Goal: Task Accomplishment & Management: Complete application form

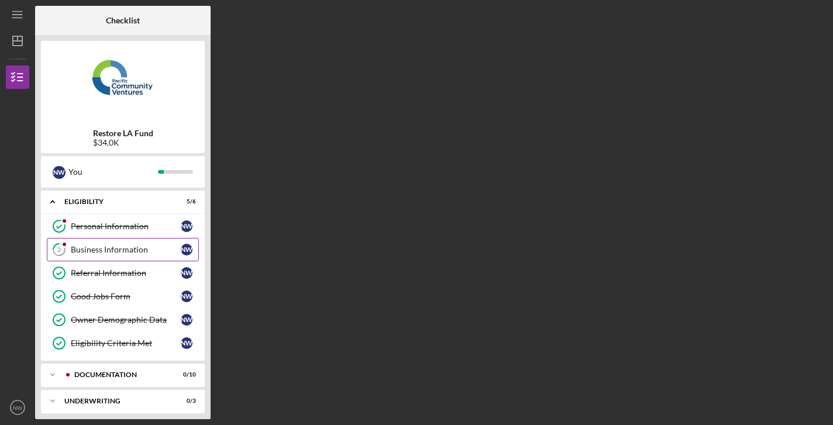
click at [130, 249] on div "Business Information" at bounding box center [126, 249] width 110 height 9
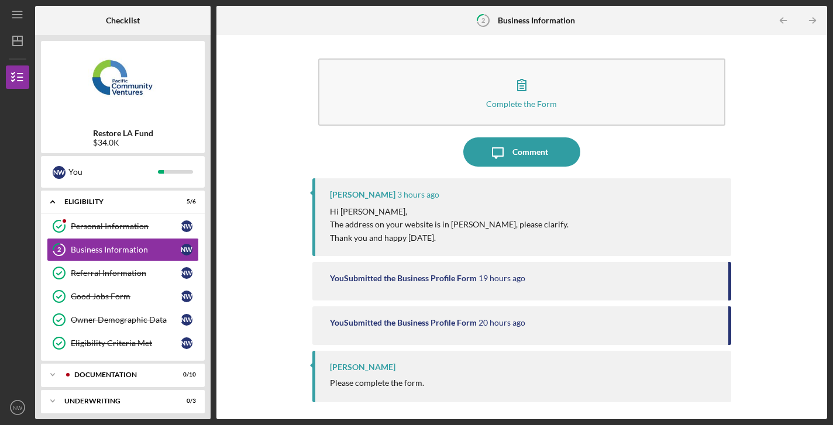
click at [460, 223] on p "The address on your website is in [PERSON_NAME], please clarify." at bounding box center [449, 224] width 239 height 13
click at [464, 283] on div "You Submitted the Business Profile Form 19 hours ago" at bounding box center [521, 281] width 419 height 39
click at [462, 319] on div "You Submitted the Business Profile Form" at bounding box center [403, 322] width 147 height 9
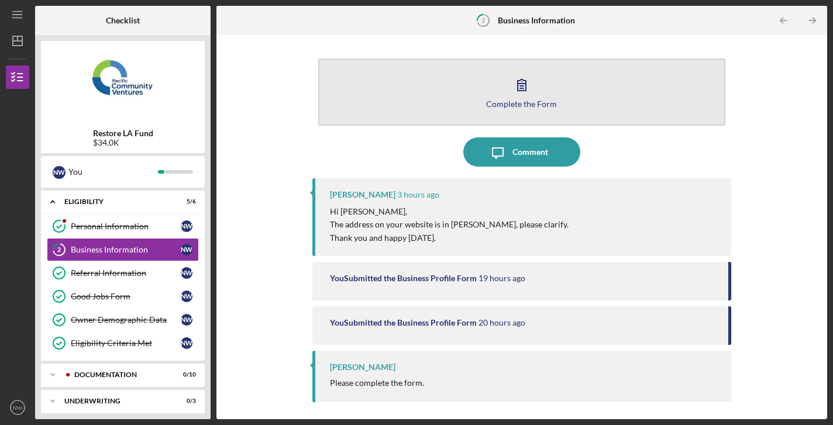
click at [517, 90] on icon "button" at bounding box center [521, 84] width 29 height 29
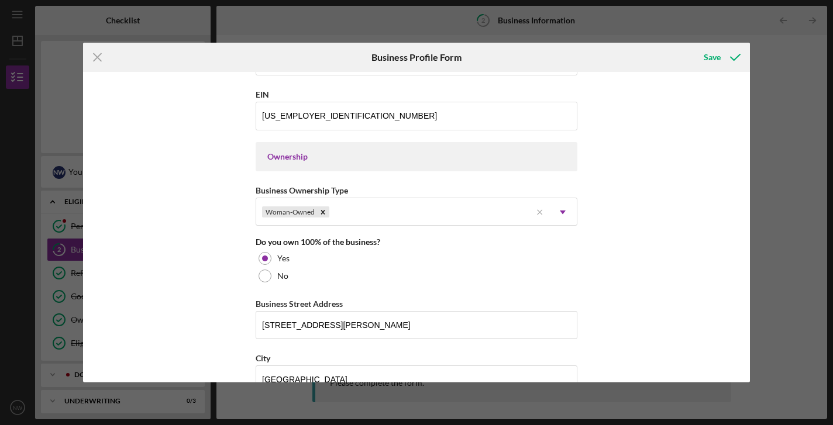
scroll to position [583, 0]
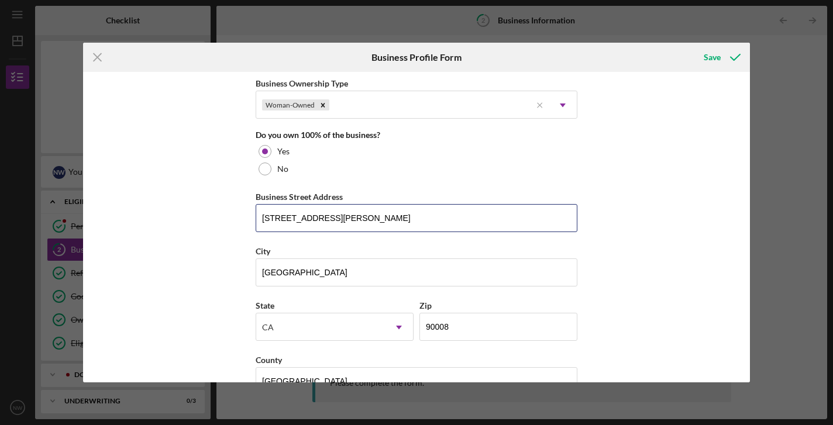
drag, startPoint x: 401, startPoint y: 219, endPoint x: 188, endPoint y: 209, distance: 213.8
type input "[STREET_ADDRESS]"
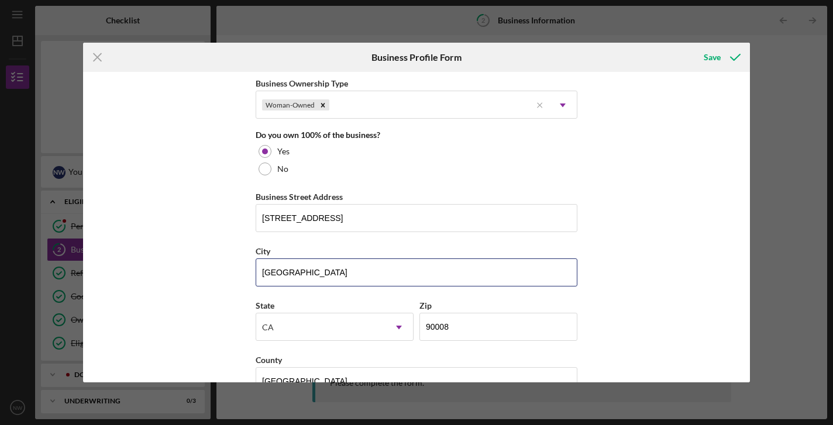
drag, startPoint x: 322, startPoint y: 274, endPoint x: 241, endPoint y: 274, distance: 81.3
type input "Marina del Rey"
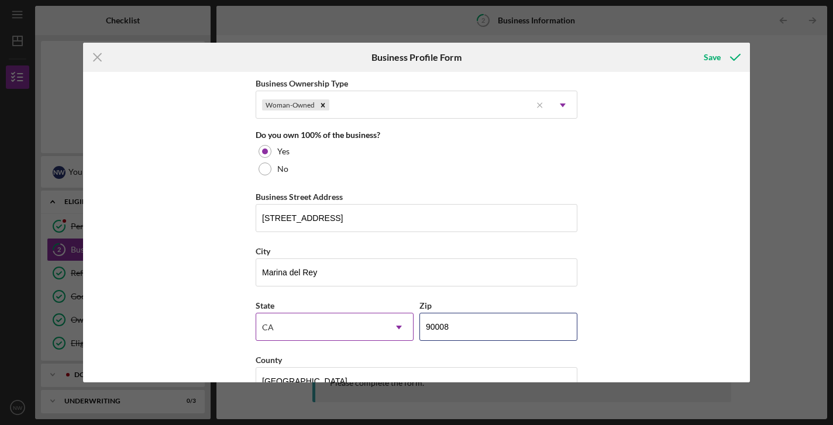
drag, startPoint x: 462, startPoint y: 325, endPoint x: 396, endPoint y: 324, distance: 65.5
type input "9####"
paste input "90292"
type input "90292"
click at [644, 275] on div "Business Name Cafecita, LLC DBA Business Start Date [DATE] Legal Structure LLC …" at bounding box center [416, 227] width 666 height 311
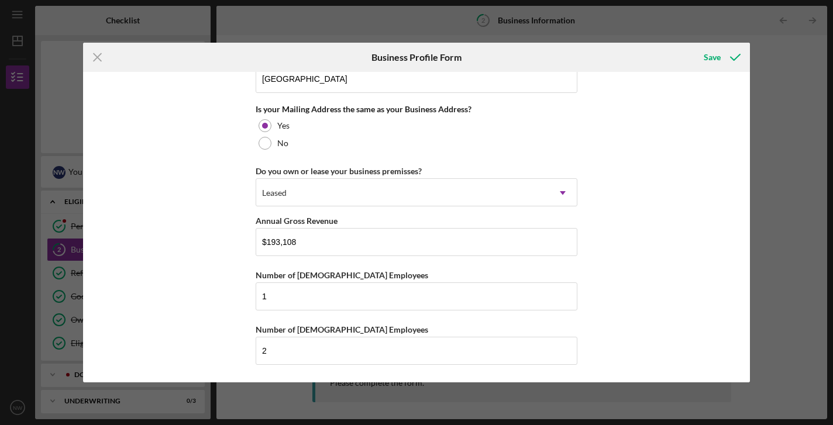
scroll to position [885, 0]
click at [709, 60] on div "Save" at bounding box center [712, 57] width 17 height 23
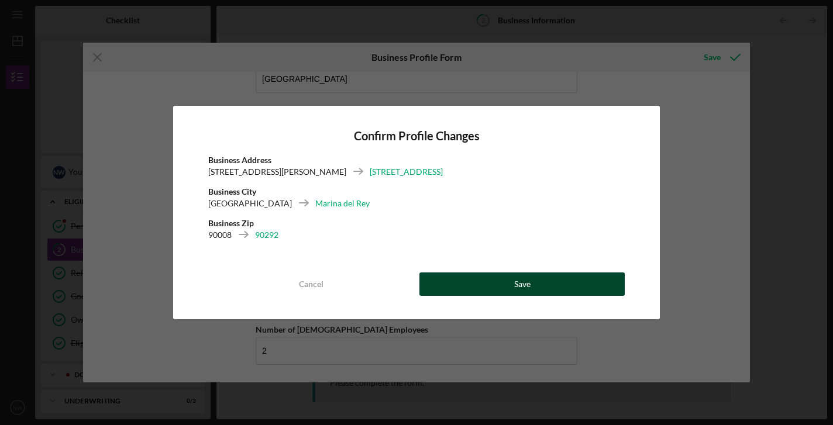
click at [547, 283] on button "Save" at bounding box center [521, 284] width 205 height 23
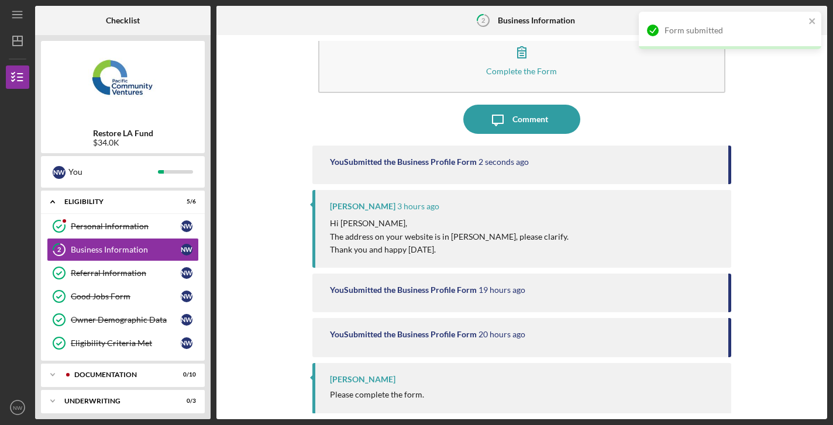
scroll to position [32, 0]
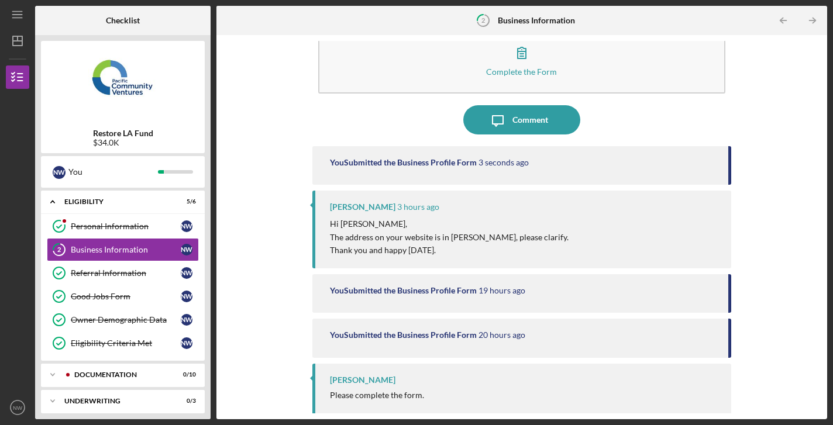
click at [384, 391] on div "Please complete the form." at bounding box center [377, 395] width 94 height 9
click at [51, 377] on icon "Icon/Expander" at bounding box center [52, 374] width 23 height 23
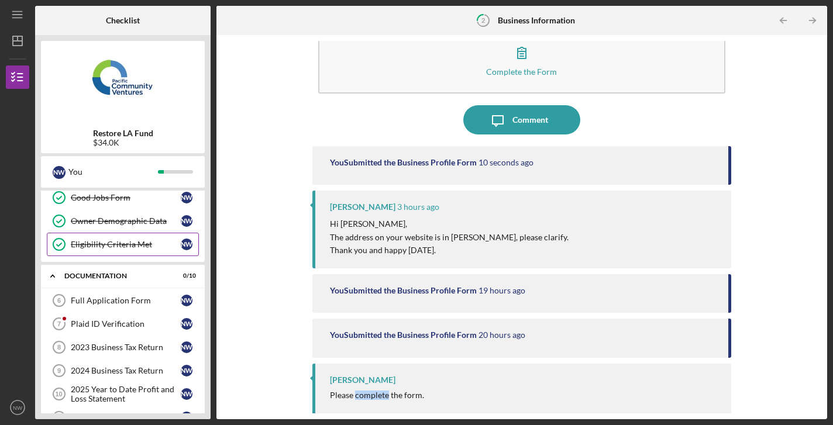
scroll to position [122, 0]
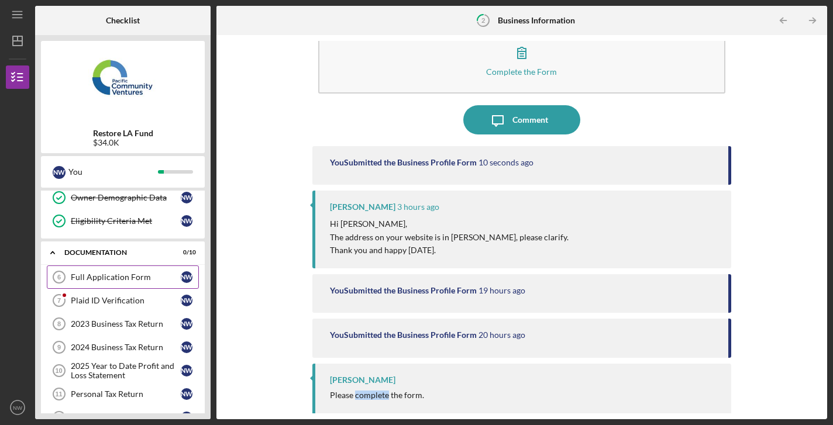
click at [118, 276] on div "Full Application Form" at bounding box center [126, 277] width 110 height 9
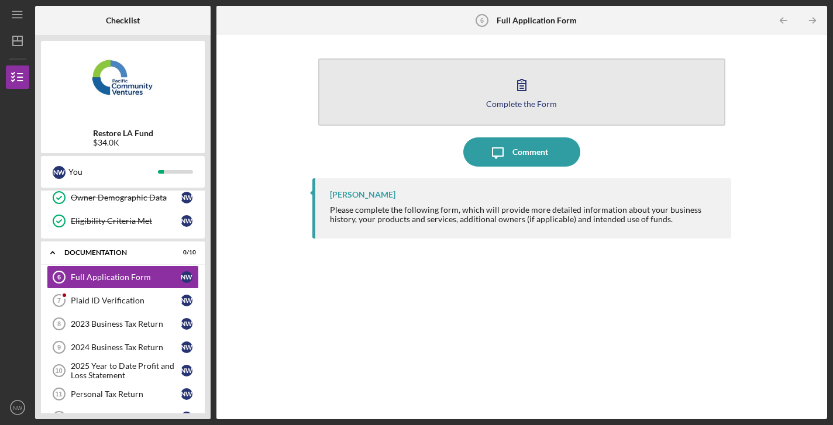
click at [514, 90] on icon "button" at bounding box center [521, 84] width 29 height 29
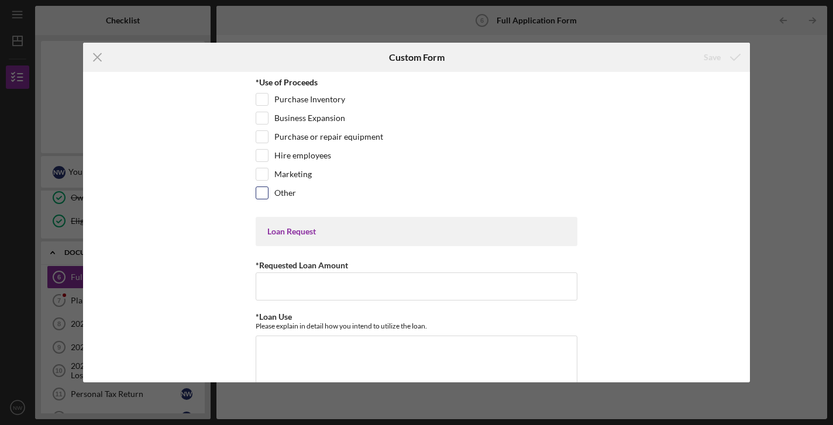
click at [261, 192] on input "Other" at bounding box center [262, 193] width 12 height 12
checkbox input "true"
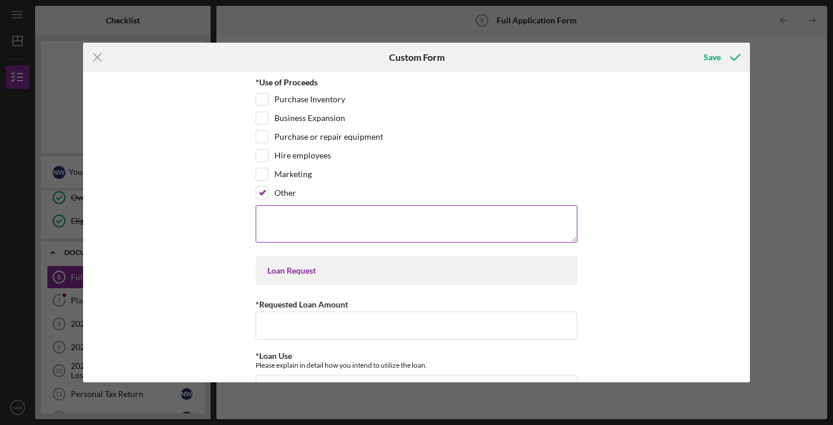
click at [401, 229] on textarea at bounding box center [417, 223] width 322 height 37
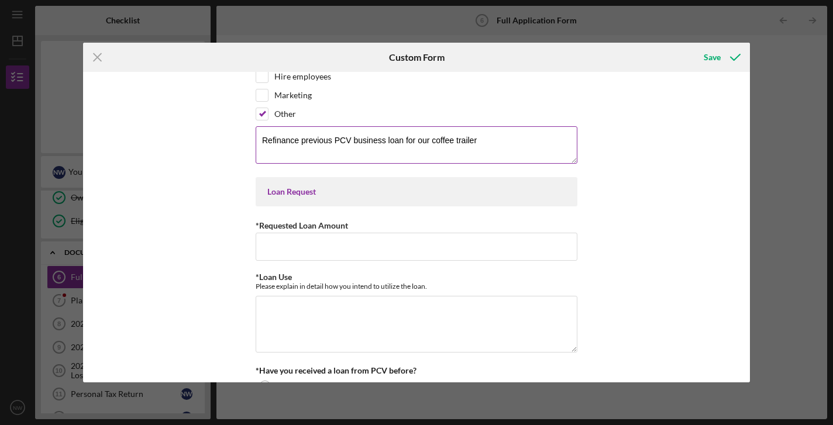
scroll to position [116, 0]
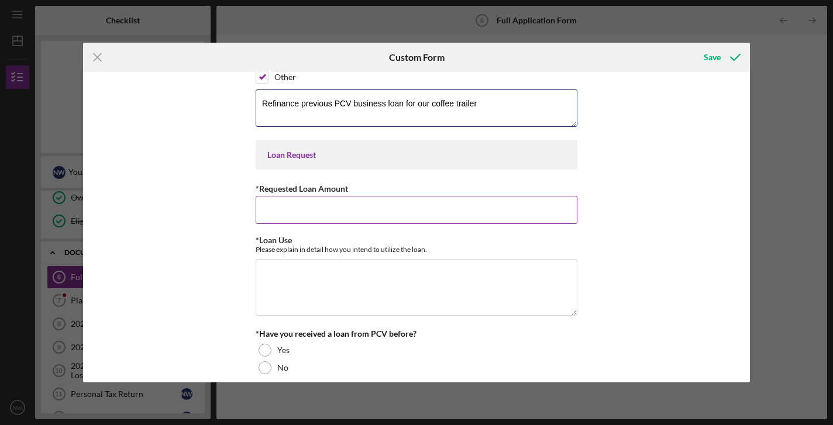
type textarea "Refinance previous PCV business loan for our coffee trailer"
click at [412, 212] on input "*Requested Loan Amount" at bounding box center [417, 210] width 322 height 28
type input "$34,000"
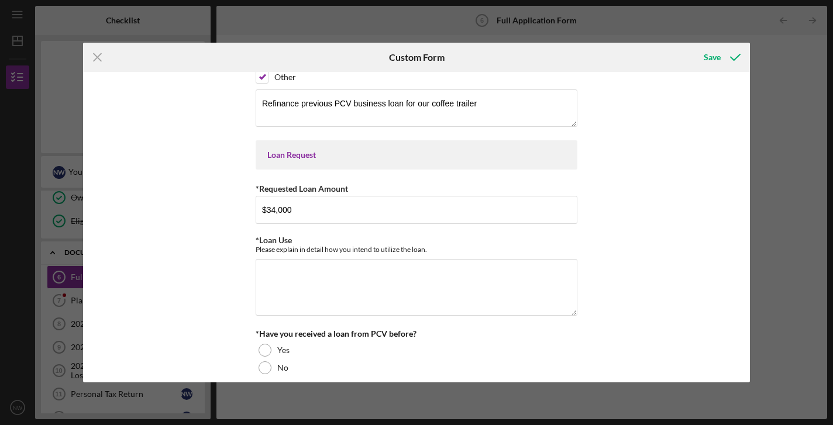
click at [685, 185] on div "*Use of Proceeds Purchase Inventory Business Expansion Purchase or repair equip…" at bounding box center [416, 227] width 666 height 311
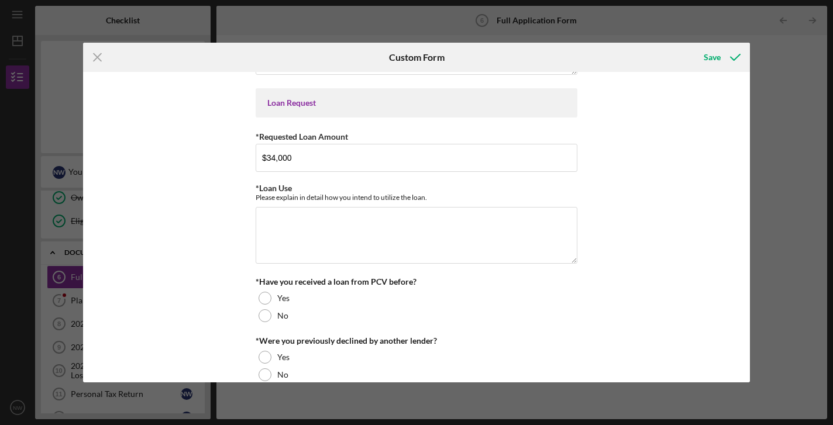
scroll to position [178, 0]
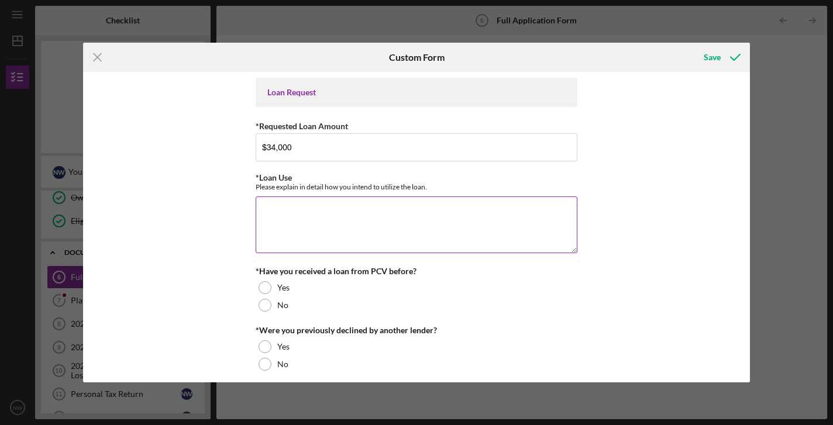
click at [378, 215] on textarea "*Loan Use" at bounding box center [417, 225] width 322 height 56
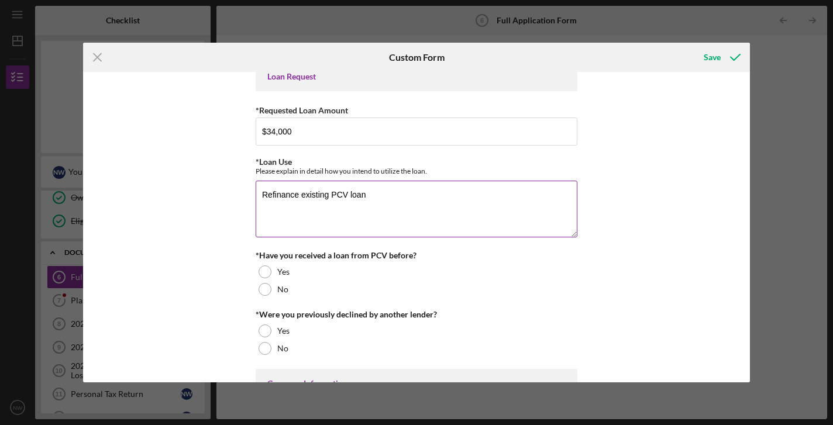
scroll to position [205, 0]
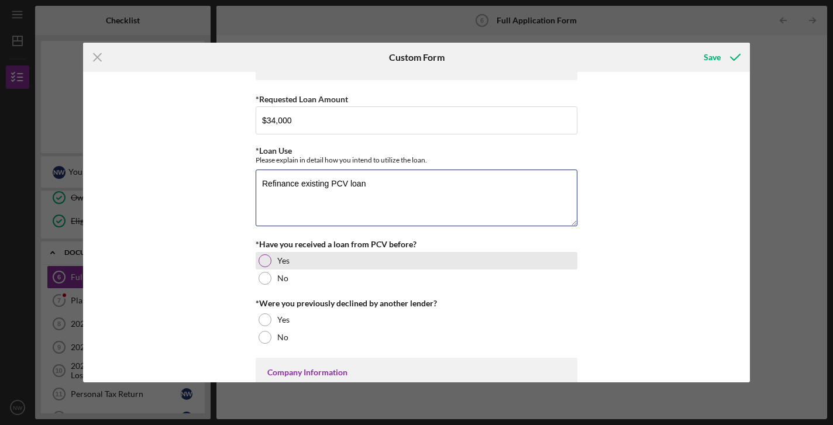
type textarea "Refinance existing PCV loan"
click at [268, 262] on div at bounding box center [265, 261] width 13 height 13
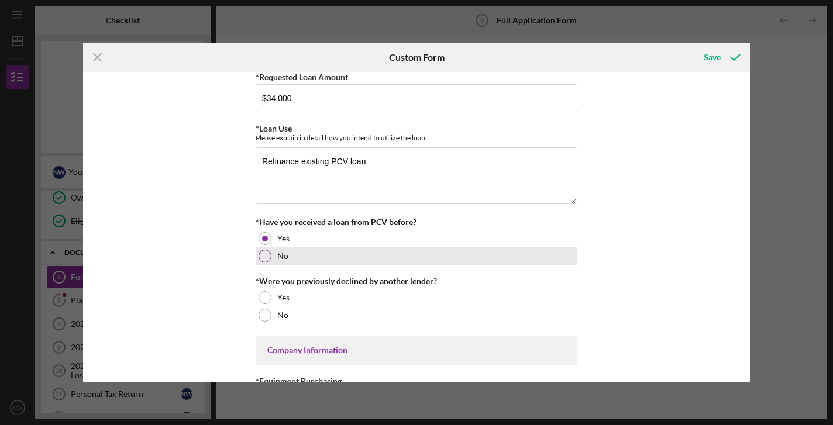
scroll to position [236, 0]
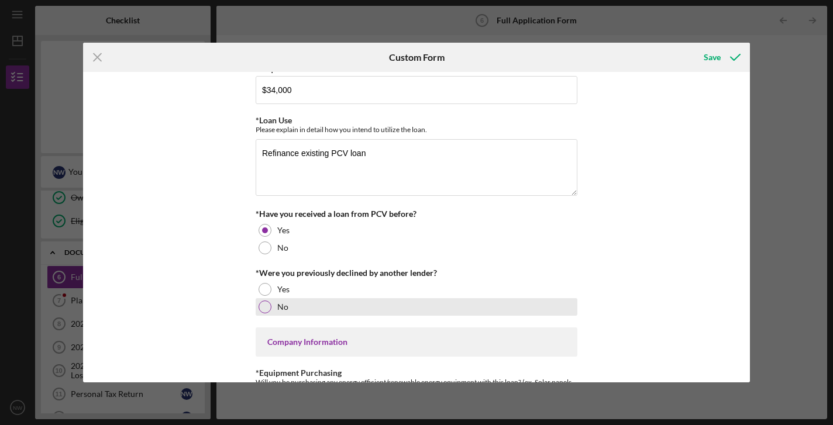
click at [264, 308] on div at bounding box center [265, 307] width 13 height 13
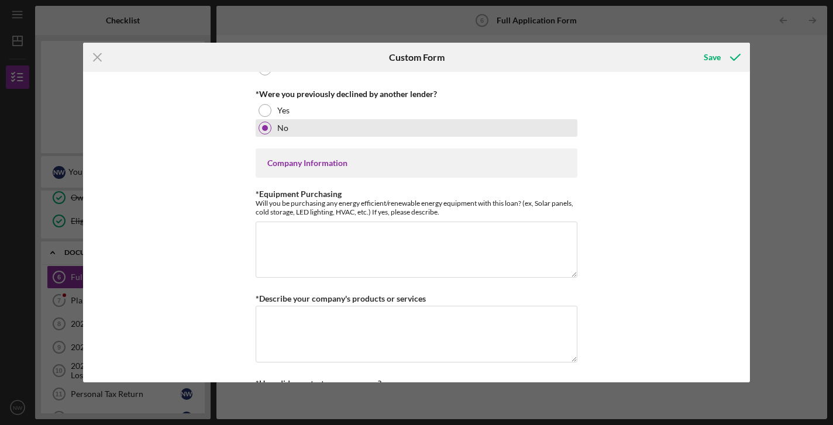
scroll to position [415, 0]
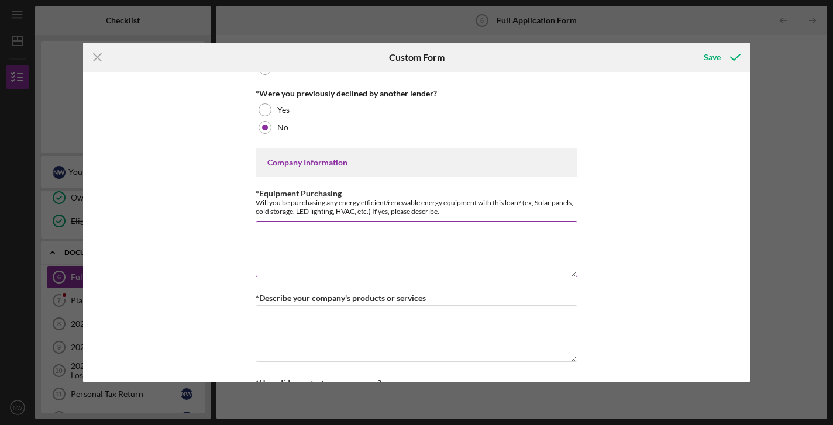
click at [419, 247] on textarea "*Equipment Purchasing" at bounding box center [417, 249] width 322 height 56
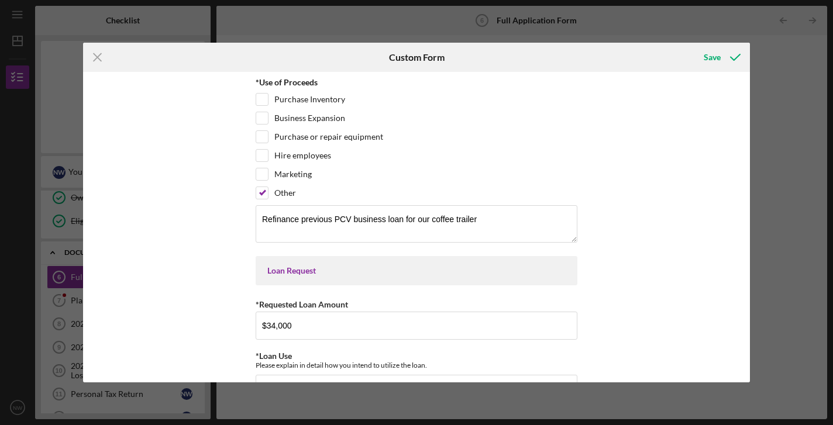
scroll to position [0, 0]
type textarea "The original loan was used to purchase an electric coffee trailer"
click at [349, 211] on textarea "Refinance previous PCV business loan for our coffee trailer" at bounding box center [417, 223] width 322 height 37
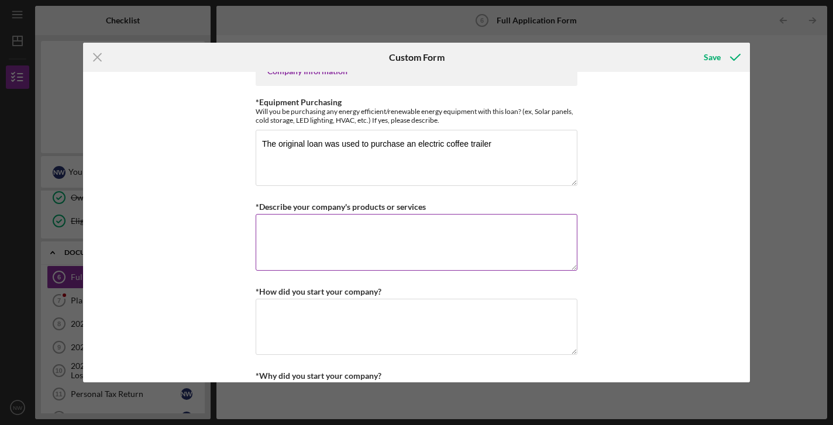
scroll to position [510, 0]
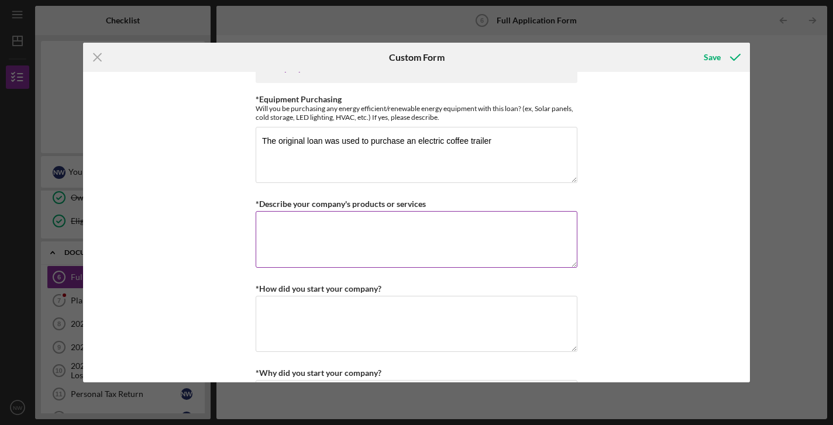
click at [459, 246] on textarea "*Describe your company's products or services" at bounding box center [417, 239] width 322 height 56
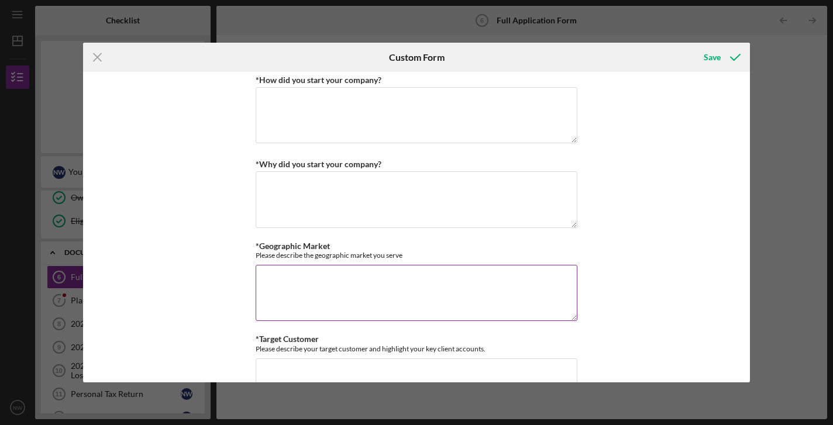
scroll to position [733, 0]
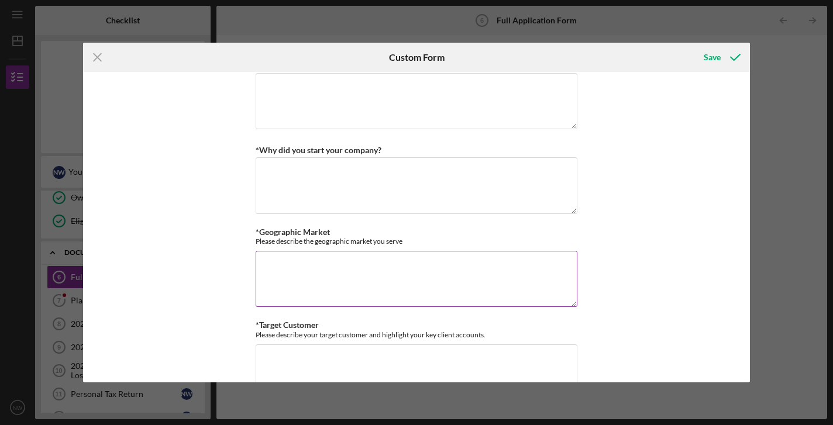
type textarea "Cafecita is a woman-owned coffee roaster and cafe. We source all of our beans f…"
click at [404, 259] on textarea "*Geographic Market" at bounding box center [417, 279] width 322 height 56
drag, startPoint x: 404, startPoint y: 259, endPoint x: 328, endPoint y: 262, distance: 76.1
click at [328, 262] on textarea "Our trailer is parked in [GEOGRAPHIC_DATA]" at bounding box center [417, 279] width 322 height 56
click at [373, 262] on textarea "Our trailer is parked in [PERSON_NAME]" at bounding box center [417, 279] width 322 height 56
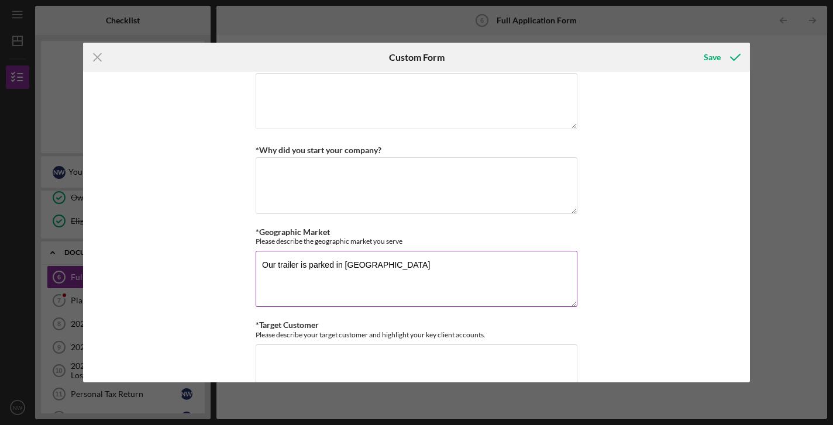
click at [420, 264] on textarea "Our trailer is parked in [GEOGRAPHIC_DATA]" at bounding box center [417, 279] width 322 height 56
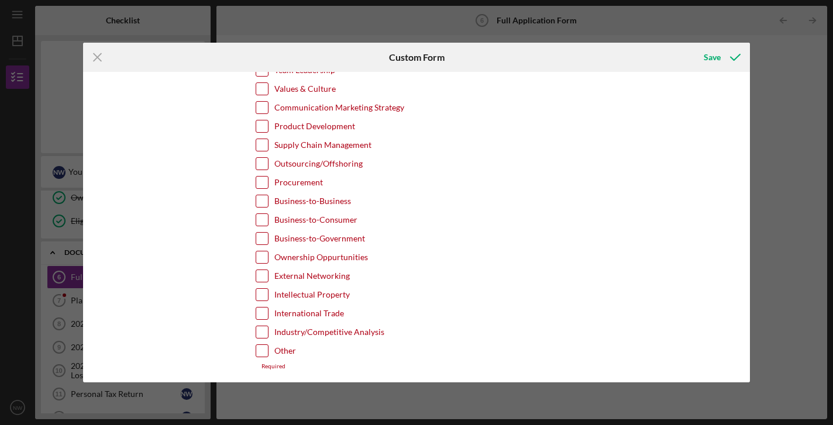
scroll to position [2463, 0]
type textarea "Our trailer is parked in [GEOGRAPHIC_DATA] so that is where our cafe is. We als…"
click at [709, 54] on div "Save" at bounding box center [712, 57] width 17 height 23
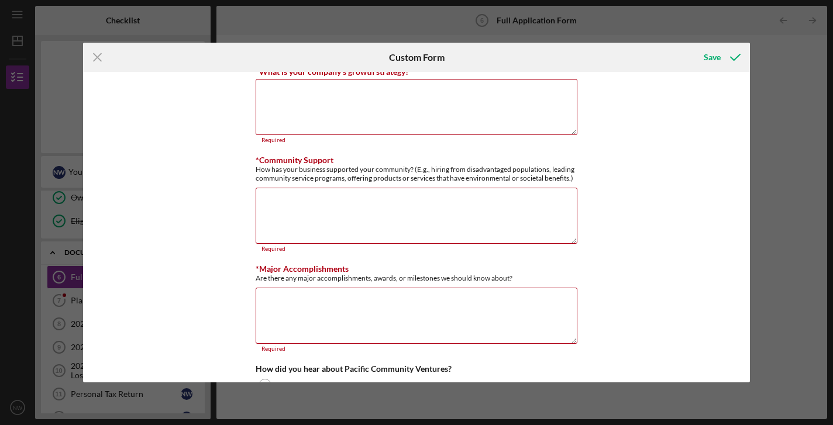
scroll to position [1214, 0]
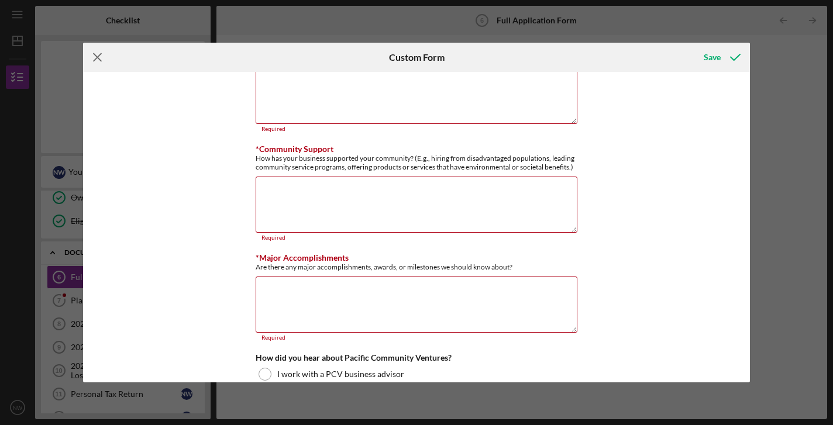
click at [99, 54] on icon "Icon/Menu Close" at bounding box center [97, 57] width 29 height 29
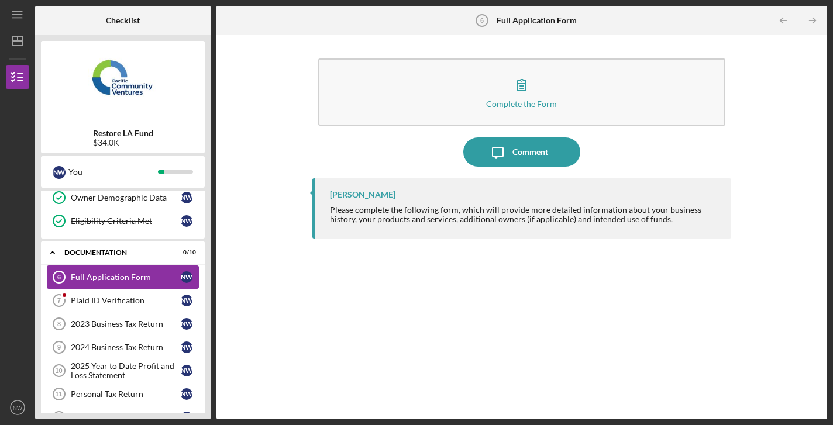
click at [117, 277] on div "Full Application Form" at bounding box center [126, 277] width 110 height 9
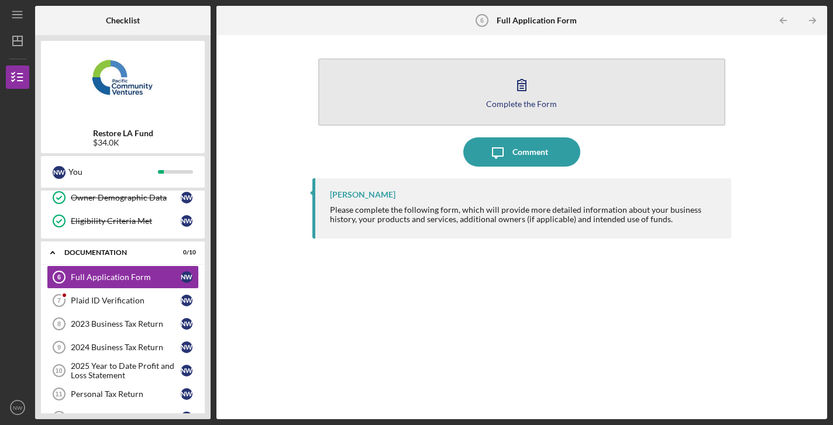
click at [521, 98] on icon "button" at bounding box center [521, 84] width 29 height 29
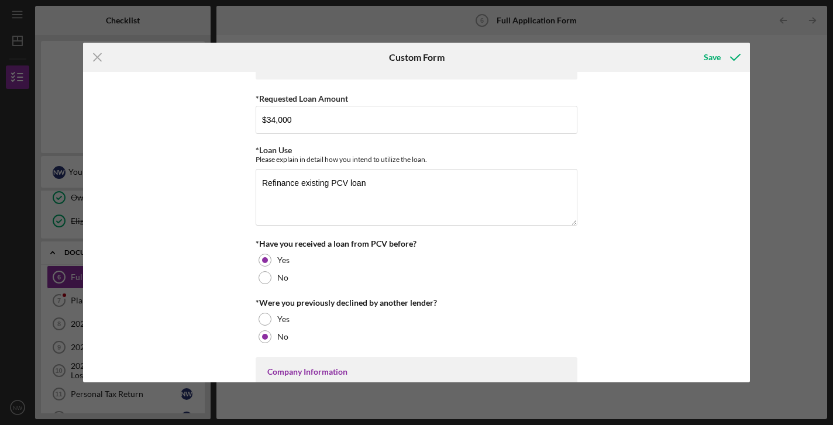
scroll to position [224, 0]
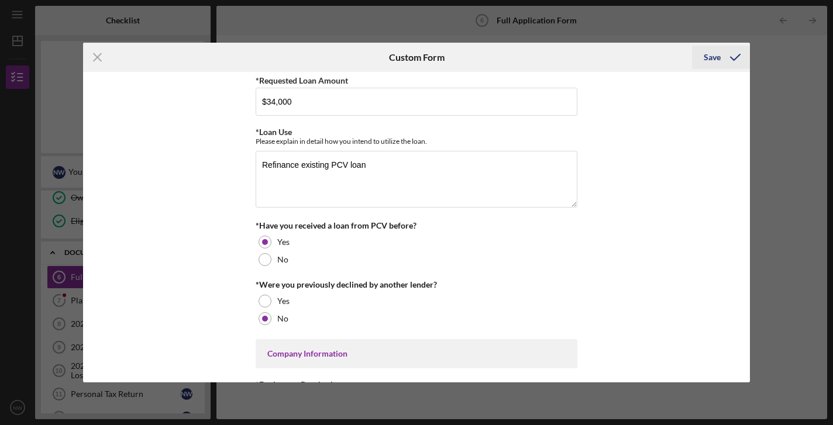
click at [713, 61] on div "Save" at bounding box center [712, 57] width 17 height 23
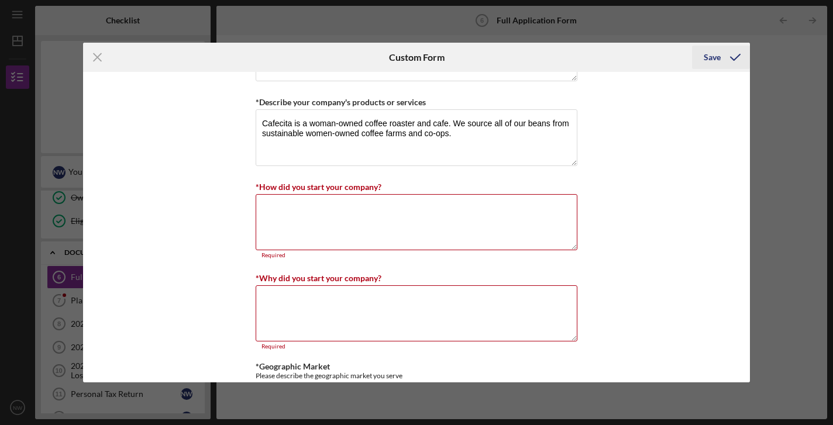
scroll to position [718, 0]
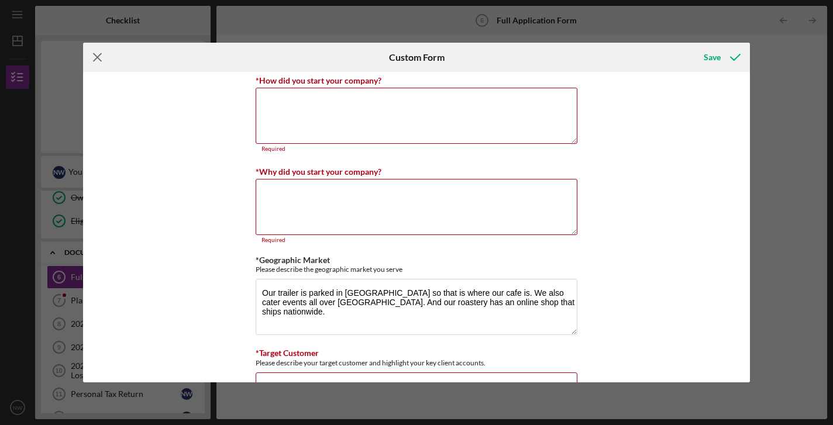
click at [92, 57] on icon "Icon/Menu Close" at bounding box center [97, 57] width 29 height 29
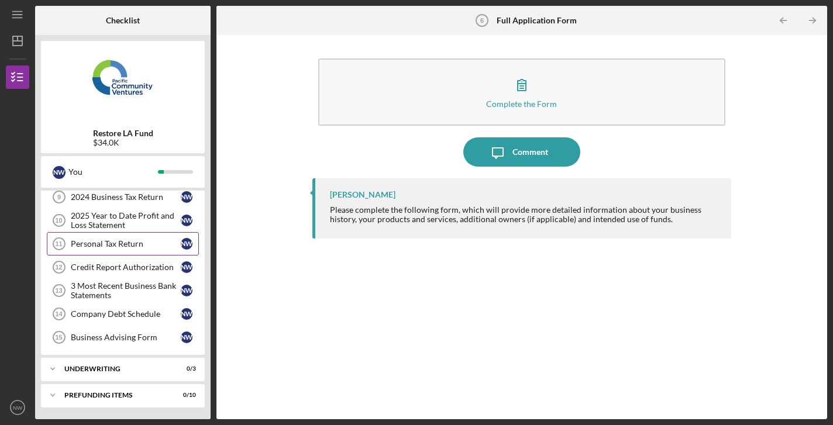
scroll to position [273, 0]
